Goal: Task Accomplishment & Management: Manage account settings

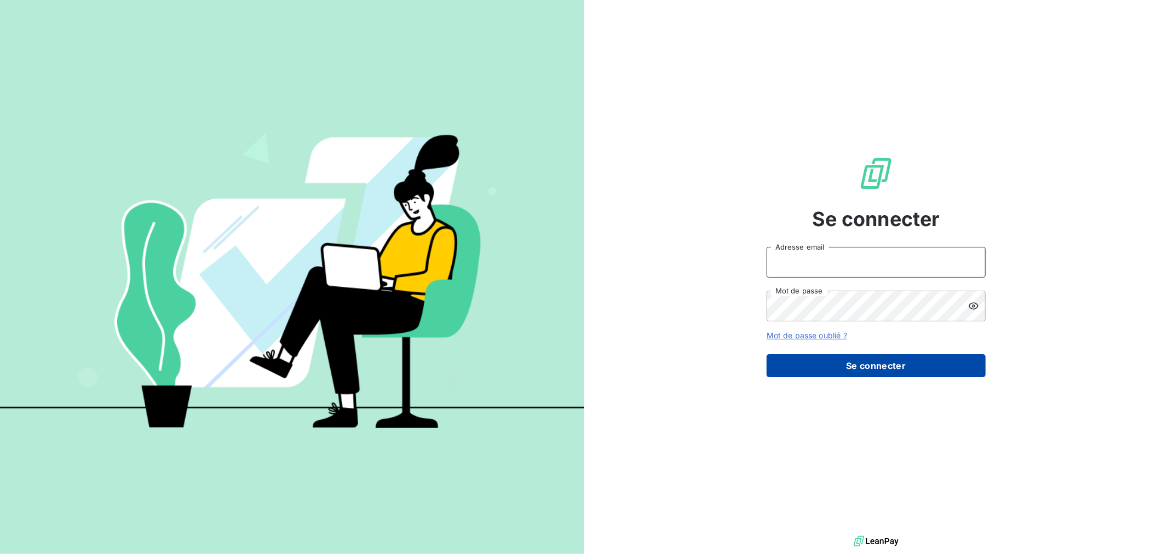
type input "[EMAIL_ADDRESS][DOMAIN_NAME]"
click at [859, 375] on button "Se connecter" at bounding box center [876, 365] width 219 height 23
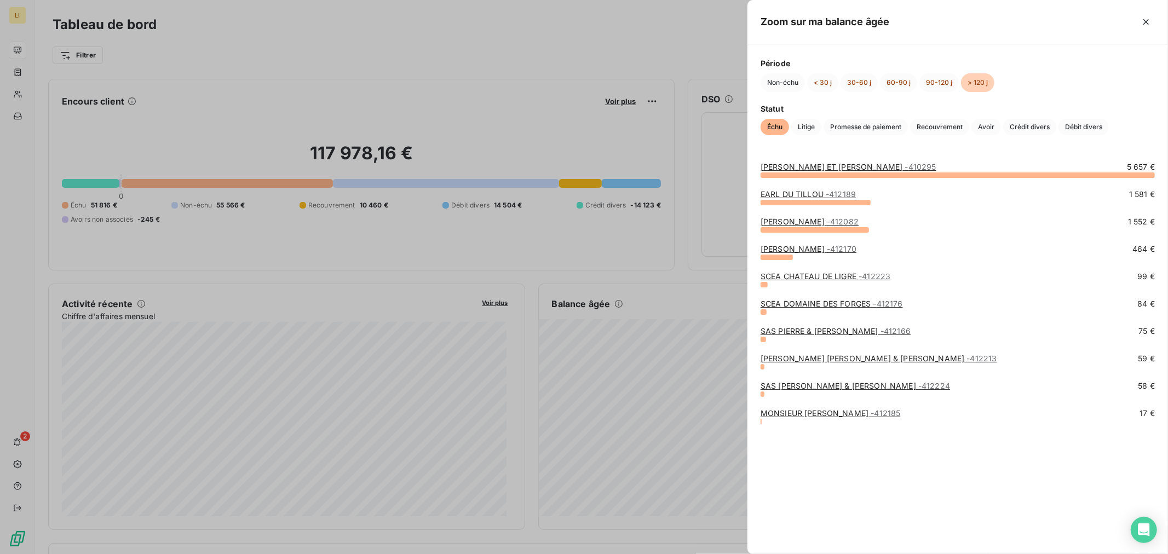
click at [656, 311] on div at bounding box center [584, 277] width 1168 height 554
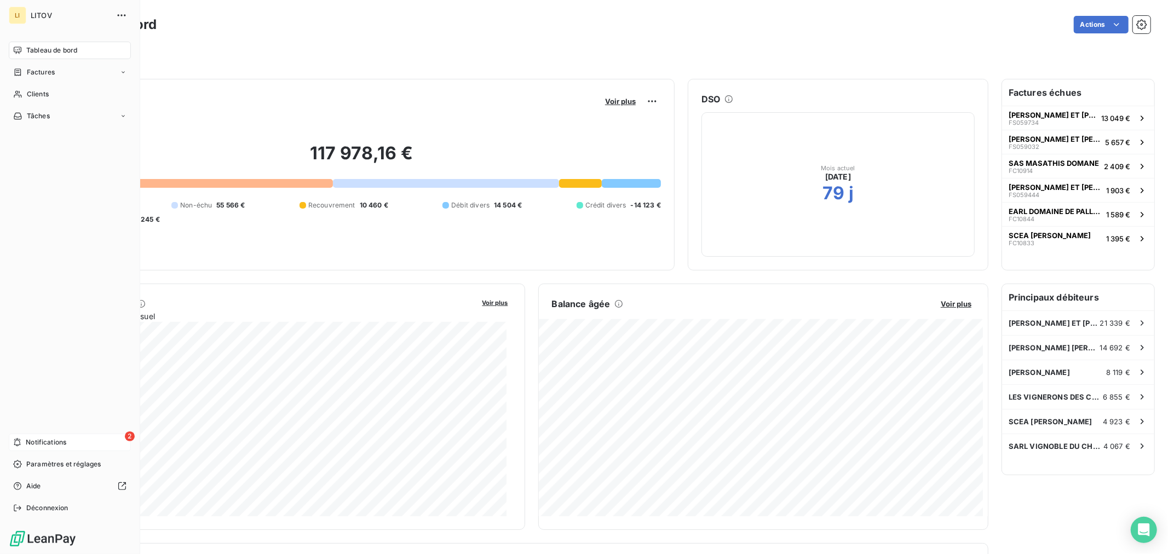
click at [31, 441] on span "Notifications" at bounding box center [46, 443] width 41 height 10
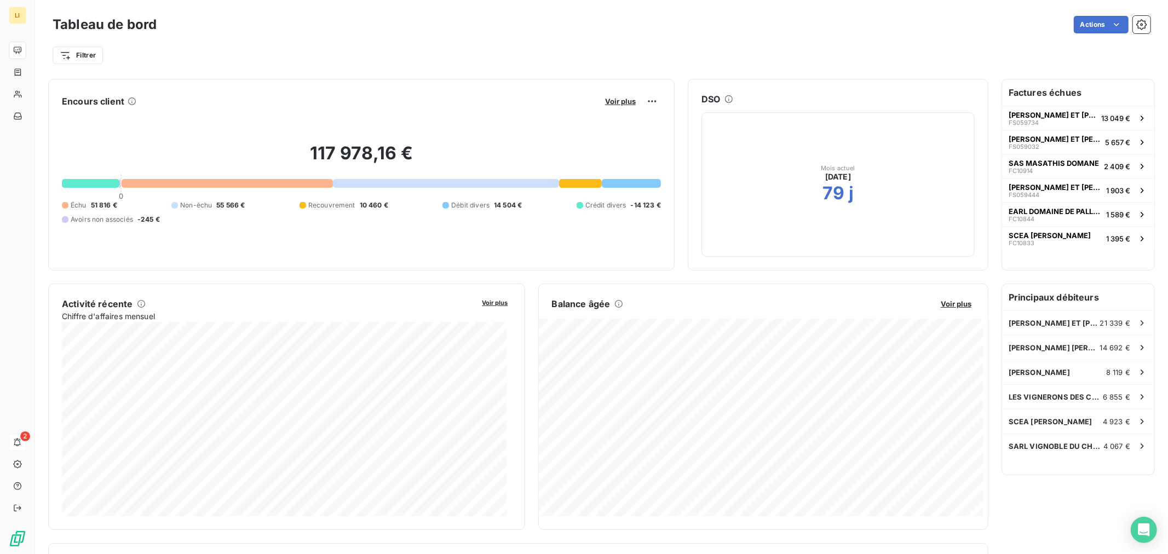
click at [336, 242] on div "117 978,16 € 0 Échu 51 816 € Non-échu 55 566 € Recouvrement 10 460 € Débit dive…" at bounding box center [361, 183] width 599 height 147
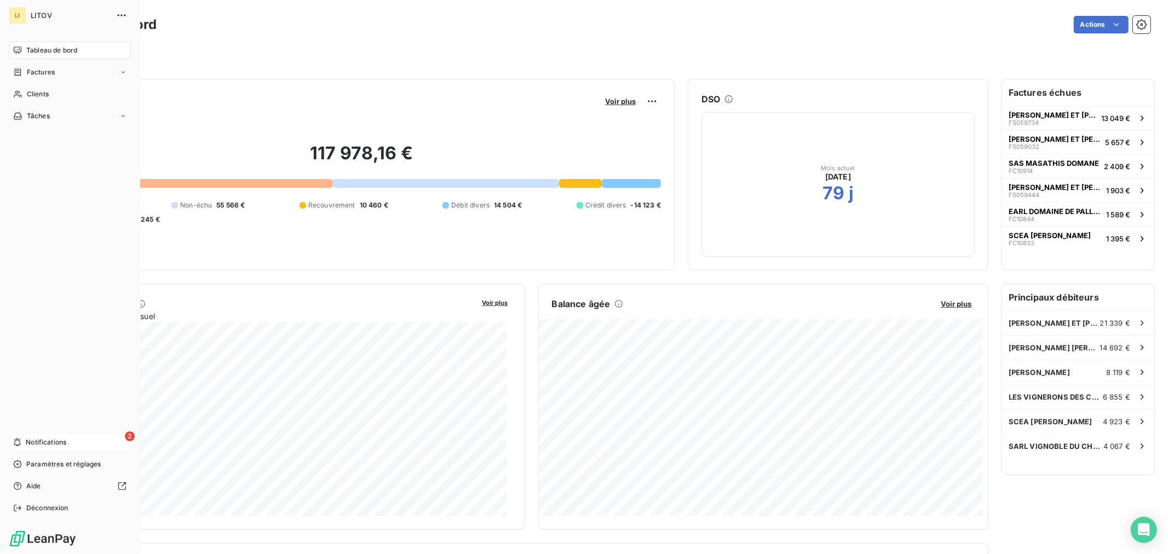
click at [26, 46] on span "Tableau de bord" at bounding box center [51, 50] width 51 height 10
